Goal: Task Accomplishment & Management: Use online tool/utility

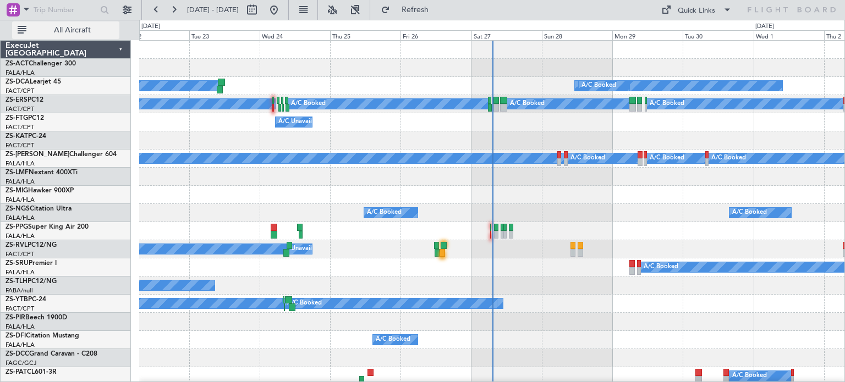
click at [70, 30] on span "All Aircraft" at bounding box center [73, 30] width 88 height 8
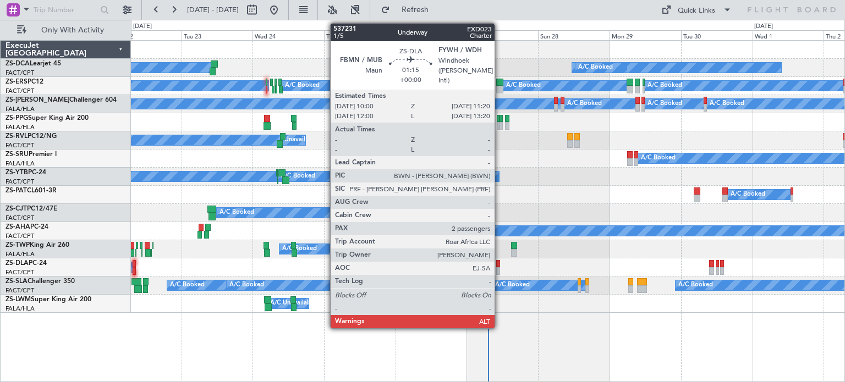
click at [499, 272] on div at bounding box center [498, 271] width 4 height 8
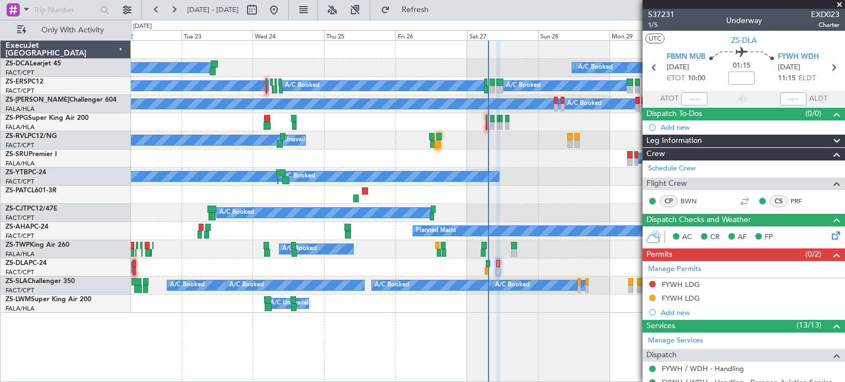
click at [834, 11] on div "537231 1/5 Underway EXD023 Charter" at bounding box center [744, 20] width 203 height 22
click at [838, 3] on span at bounding box center [839, 5] width 11 height 10
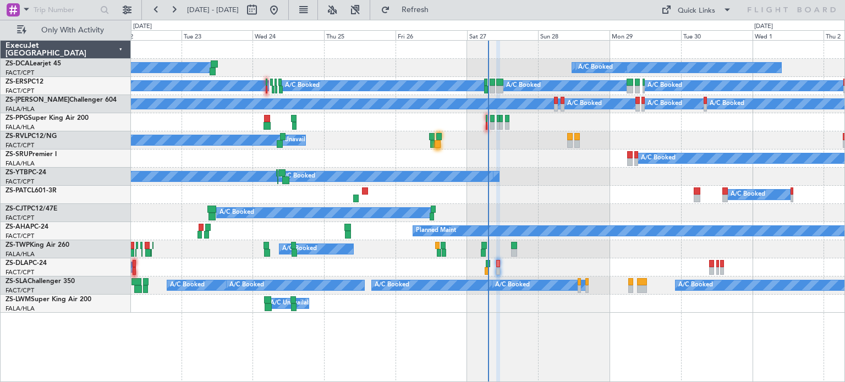
type input "0"
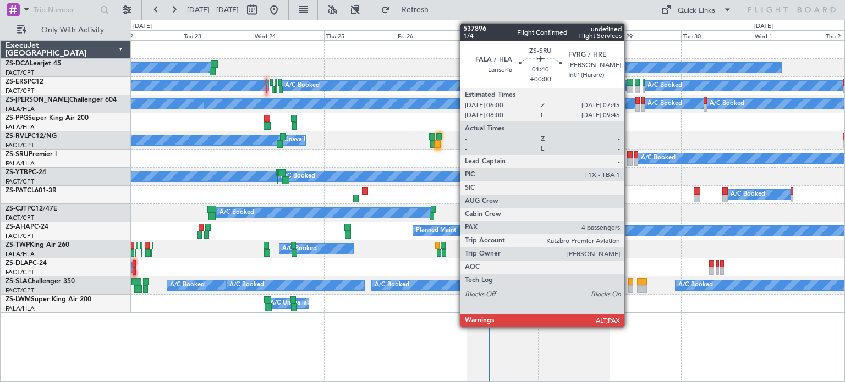
click at [630, 159] on div at bounding box center [630, 163] width 6 height 8
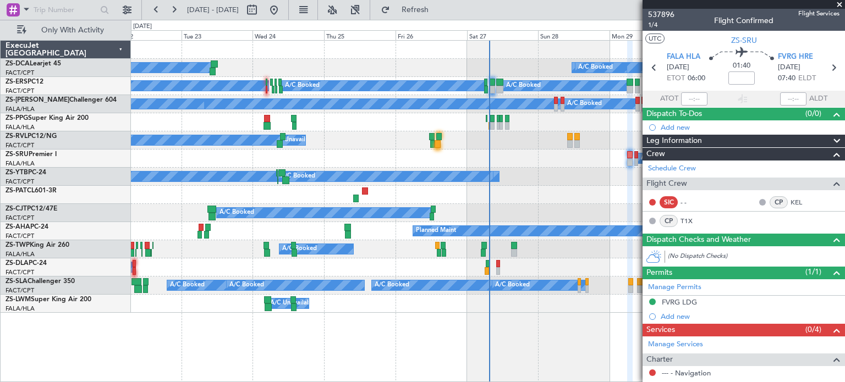
click at [839, 3] on span at bounding box center [839, 5] width 11 height 10
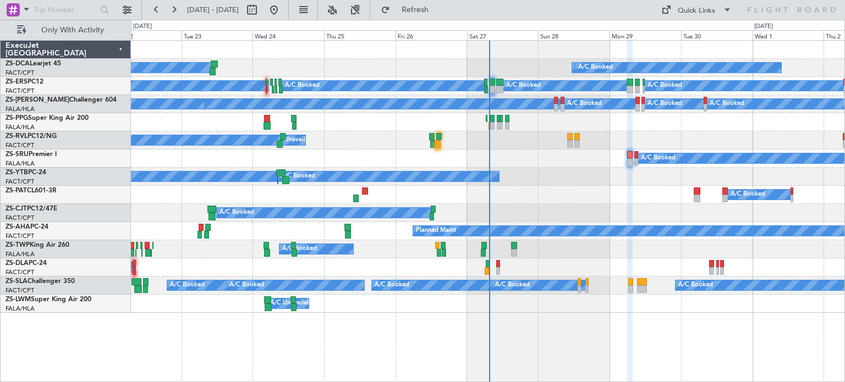
type input "0"
